Goal: Information Seeking & Learning: Learn about a topic

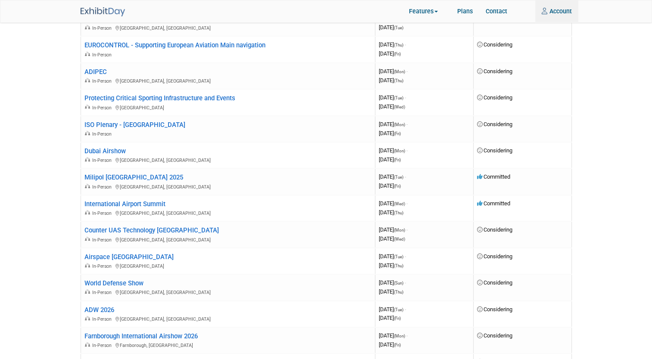
scroll to position [350, 0]
type input "harry.pratt@operationalsolutions.co.uk"
click at [124, 173] on link "Milipol [GEOGRAPHIC_DATA] 2025" at bounding box center [133, 177] width 99 height 8
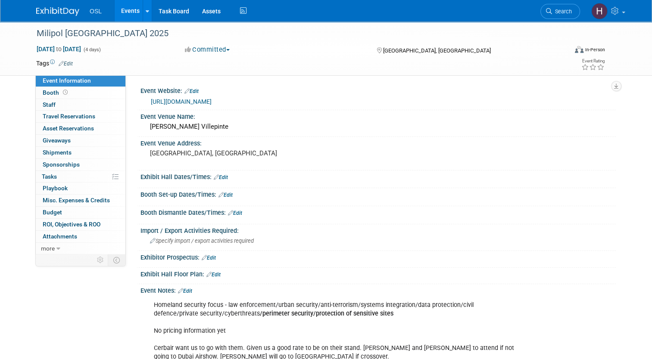
drag, startPoint x: 221, startPoint y: 102, endPoint x: 139, endPoint y: 102, distance: 81.8
click at [140, 102] on div "https://www.milipol.com/en" at bounding box center [377, 101] width 475 height 13
copy link "https://www.milipol.com/en"
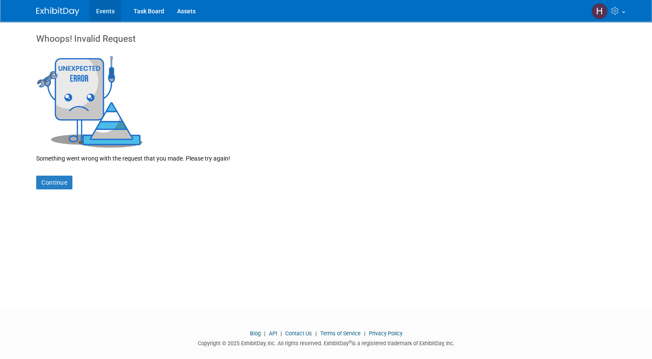
click at [96, 12] on link "Events" at bounding box center [105, 11] width 31 height 22
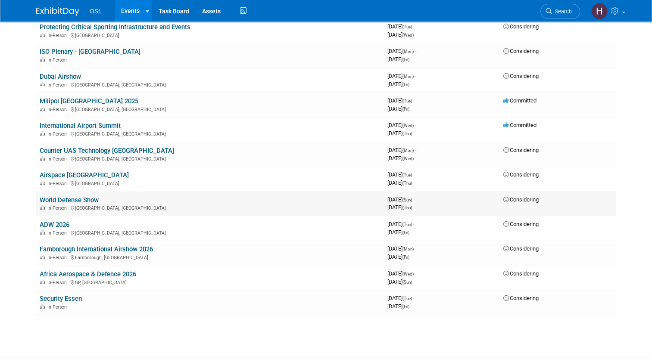
scroll to position [346, 0]
click at [109, 122] on link "International Airport Summit" at bounding box center [80, 126] width 81 height 8
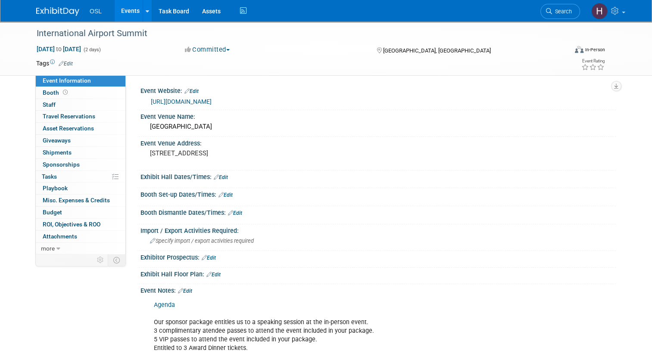
drag, startPoint x: 144, startPoint y: 102, endPoint x: 360, endPoint y: 102, distance: 216.6
click at [360, 102] on div "[URL][DOMAIN_NAME]" at bounding box center [378, 101] width 462 height 12
copy link "[URL][DOMAIN_NAME]"
